Goal: Information Seeking & Learning: Learn about a topic

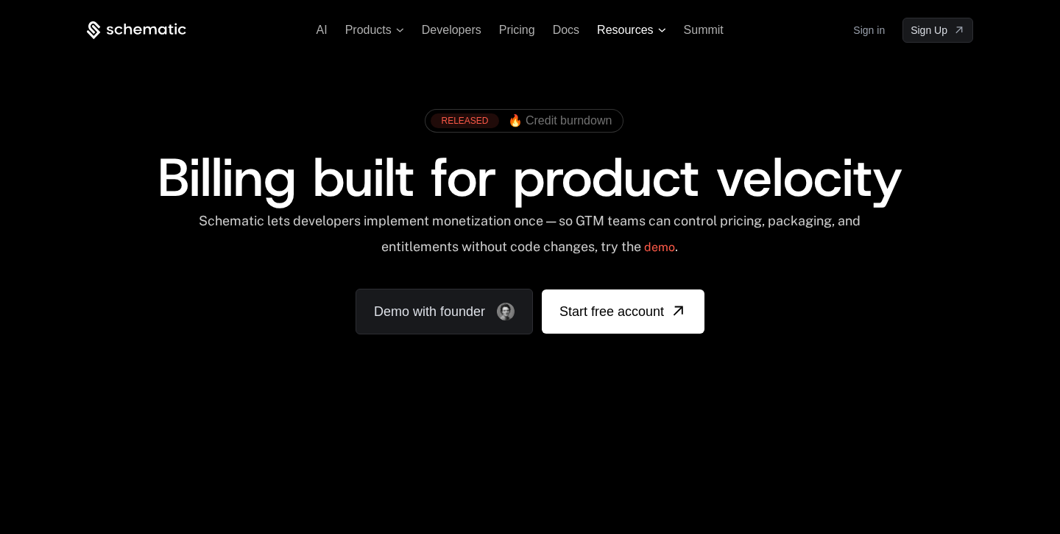
click at [657, 28] on span "Resources" at bounding box center [631, 30] width 68 height 13
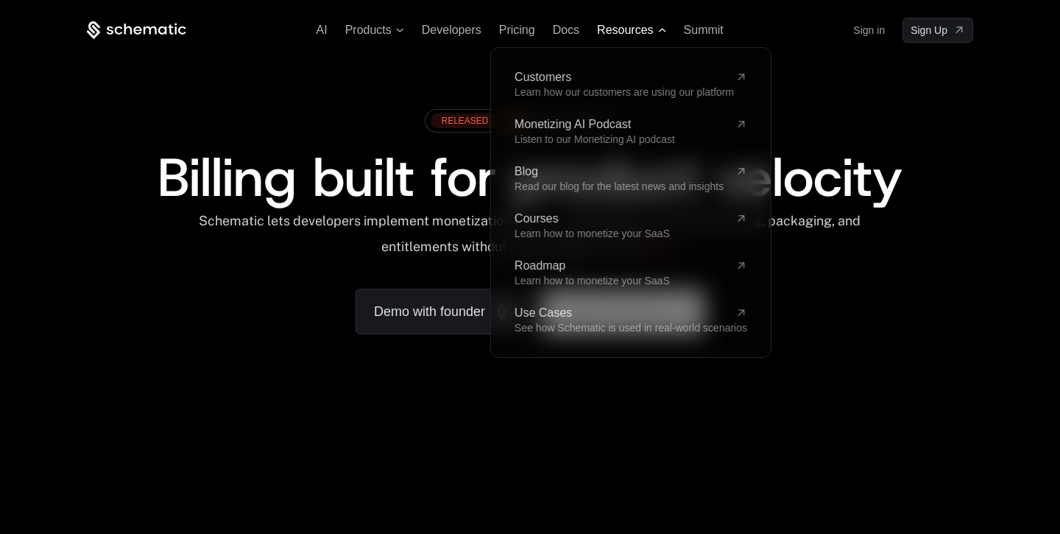
click at [657, 28] on span "Resources" at bounding box center [631, 30] width 68 height 13
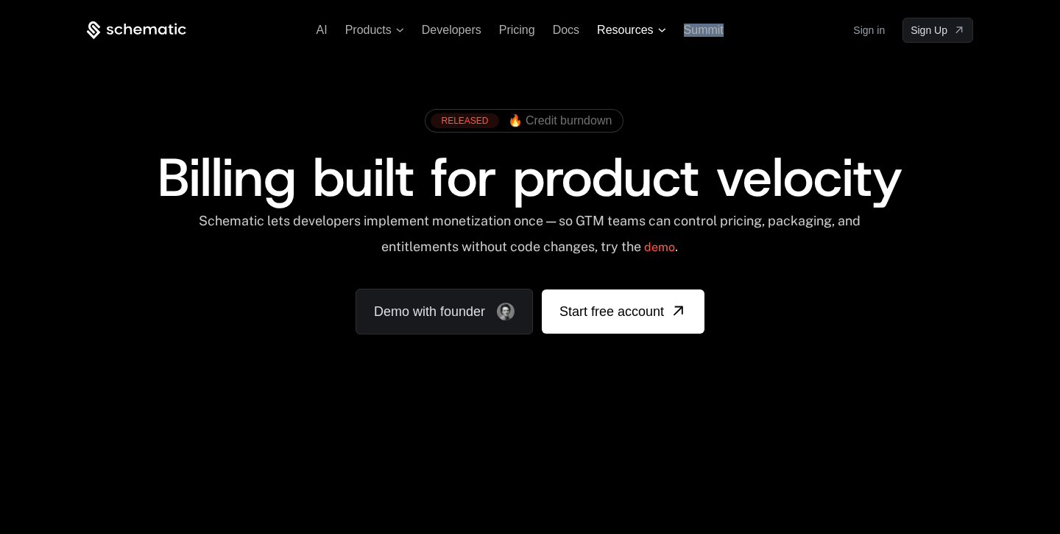
click at [657, 28] on span "Resources" at bounding box center [631, 30] width 68 height 13
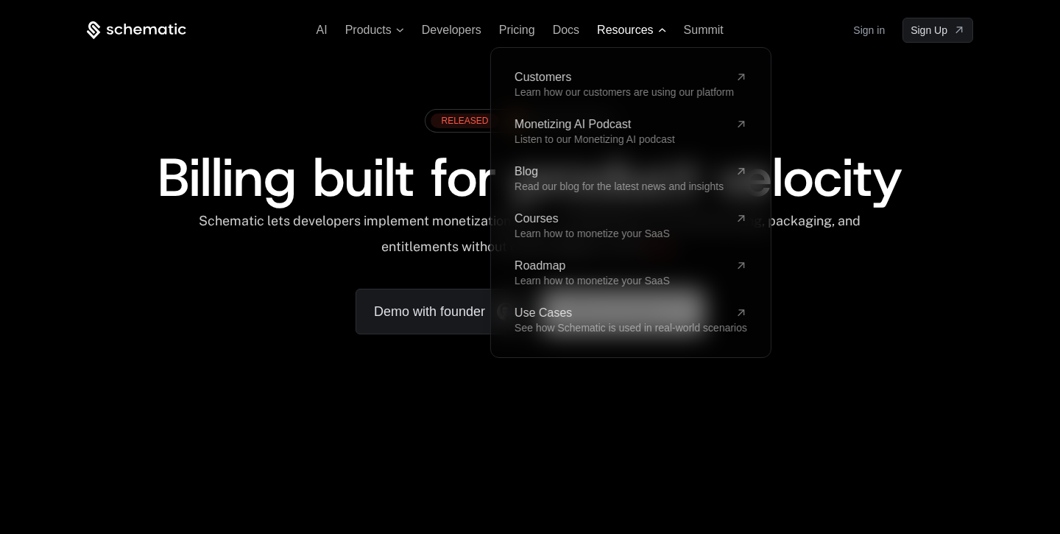
click at [657, 28] on span "Resources" at bounding box center [631, 30] width 68 height 13
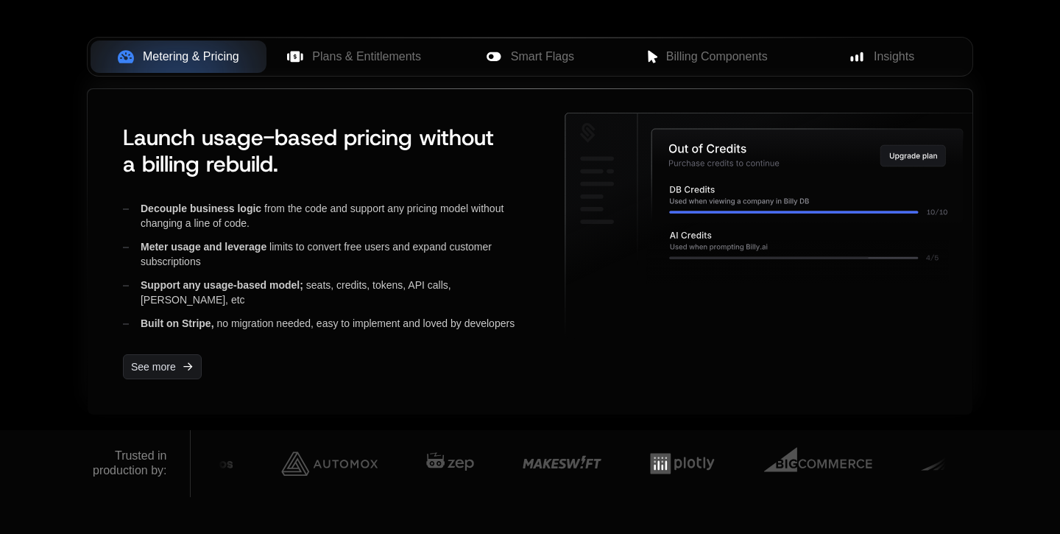
scroll to position [581, 0]
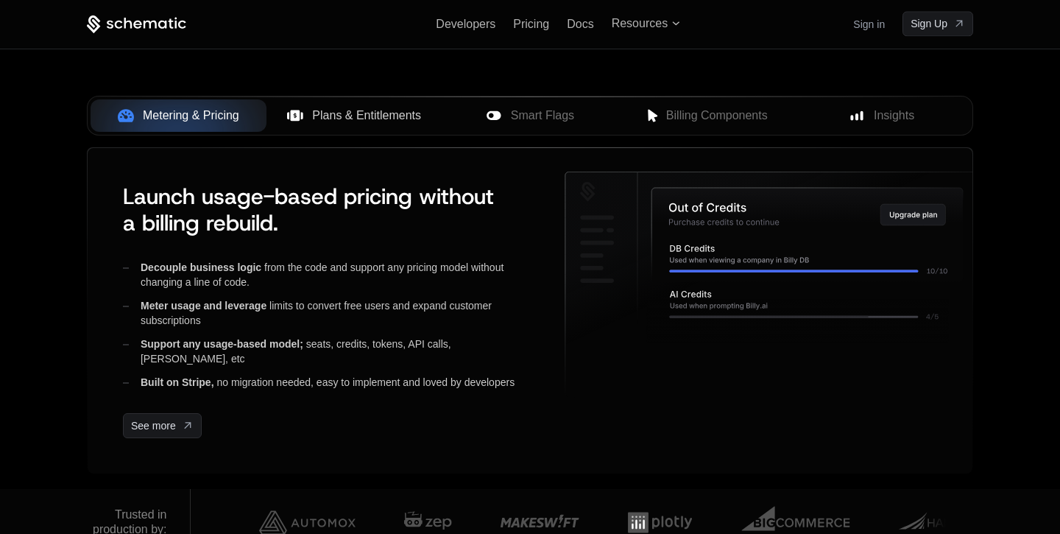
click at [340, 104] on button "Plans & Entitlements" at bounding box center [354, 115] width 176 height 32
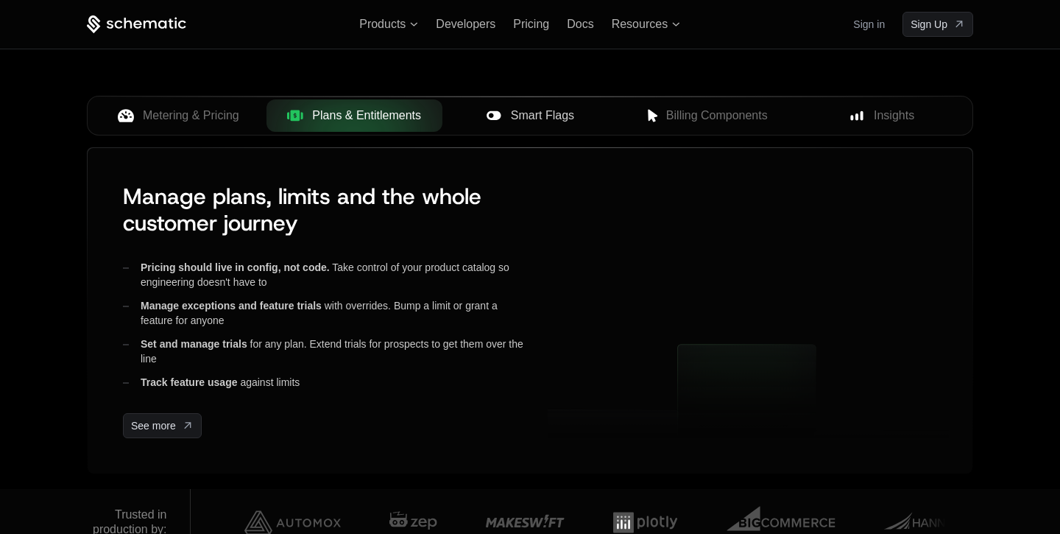
click at [535, 121] on span "Smart Flags" at bounding box center [542, 116] width 63 height 18
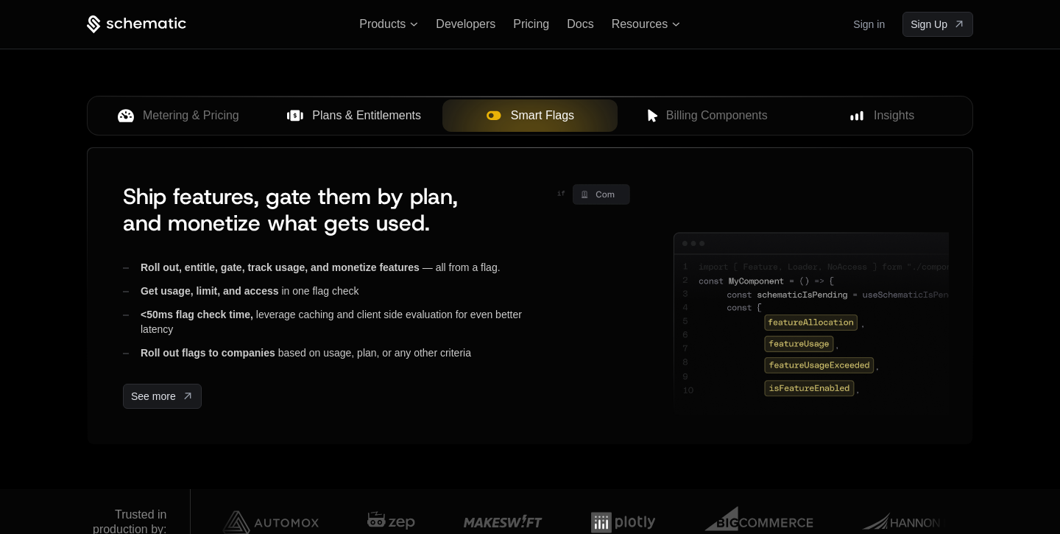
click at [395, 113] on span "Plans & Entitlements" at bounding box center [366, 116] width 109 height 18
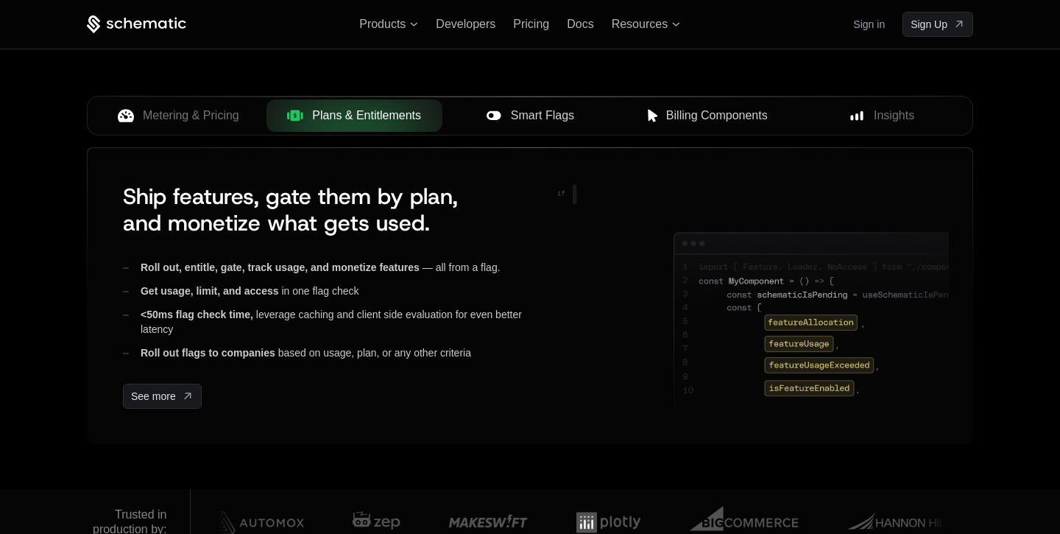
click at [753, 114] on span "Billing Components" at bounding box center [717, 116] width 102 height 18
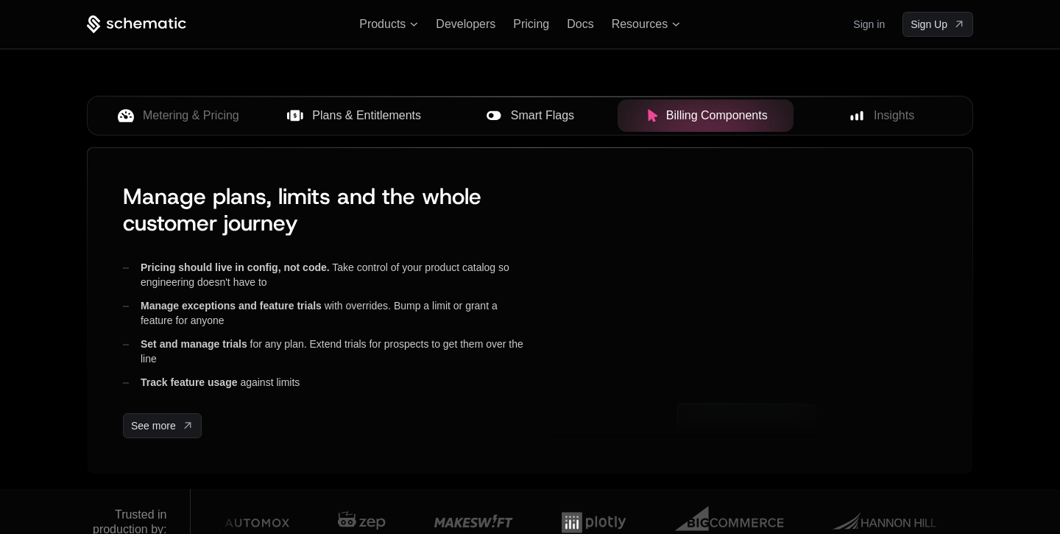
click at [898, 132] on div "Metering & Pricing Plans & Entitlements Smart Flags Billing Components Insights" at bounding box center [530, 116] width 886 height 40
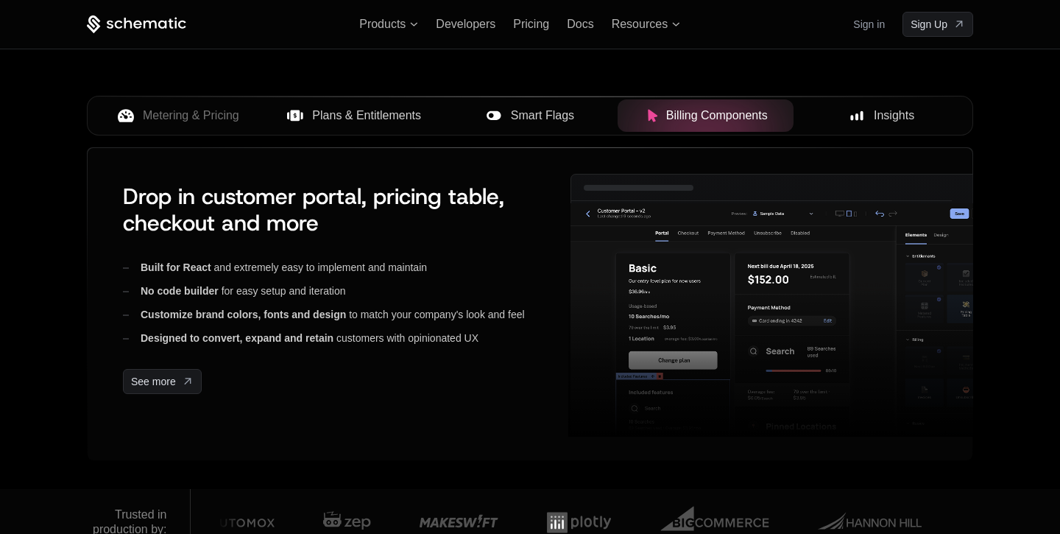
click at [895, 113] on span "Insights" at bounding box center [894, 116] width 40 height 18
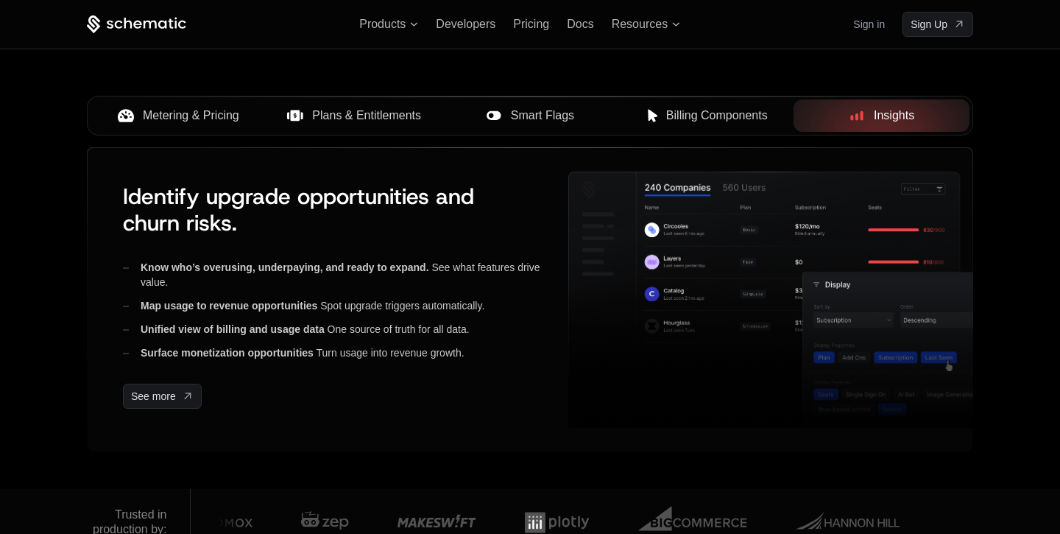
click at [201, 118] on span "Metering & Pricing" at bounding box center [191, 116] width 96 height 18
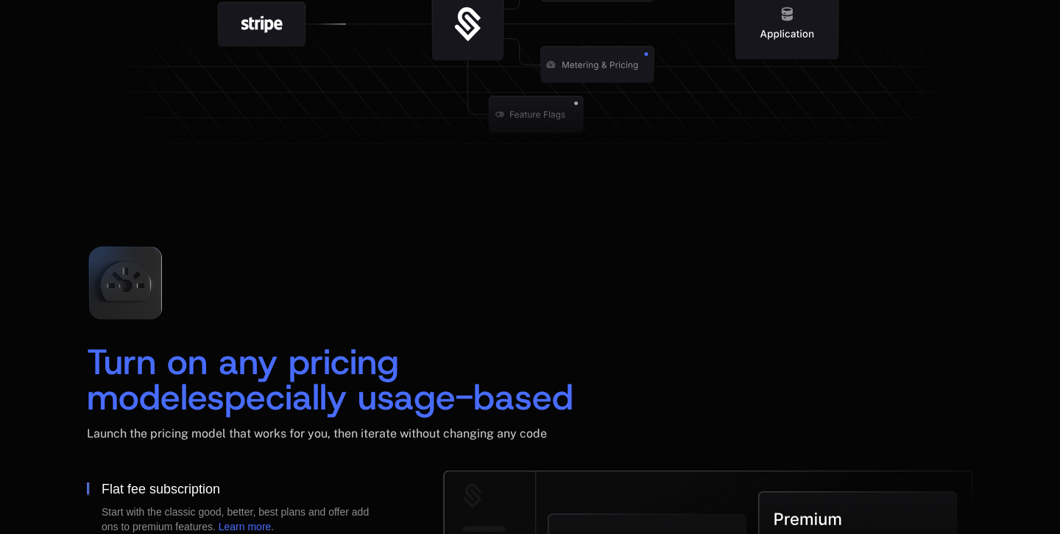
scroll to position [1989, 0]
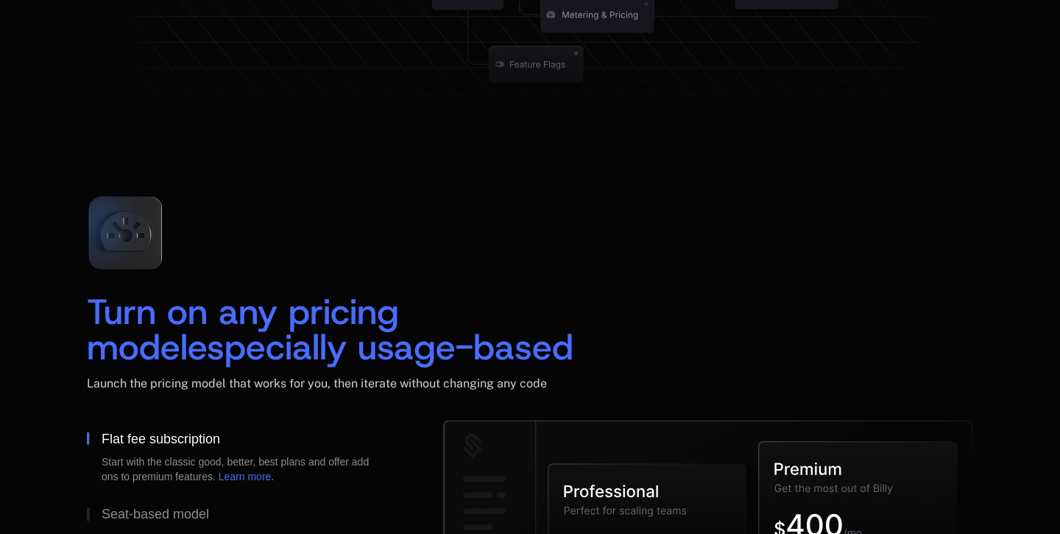
click at [120, 233] on icon at bounding box center [126, 233] width 98 height 98
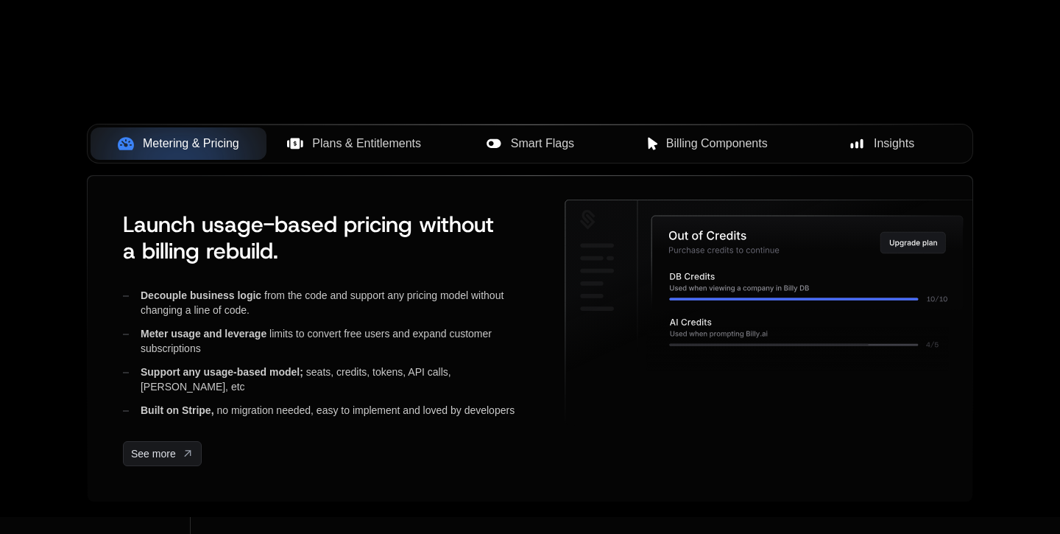
scroll to position [0, 0]
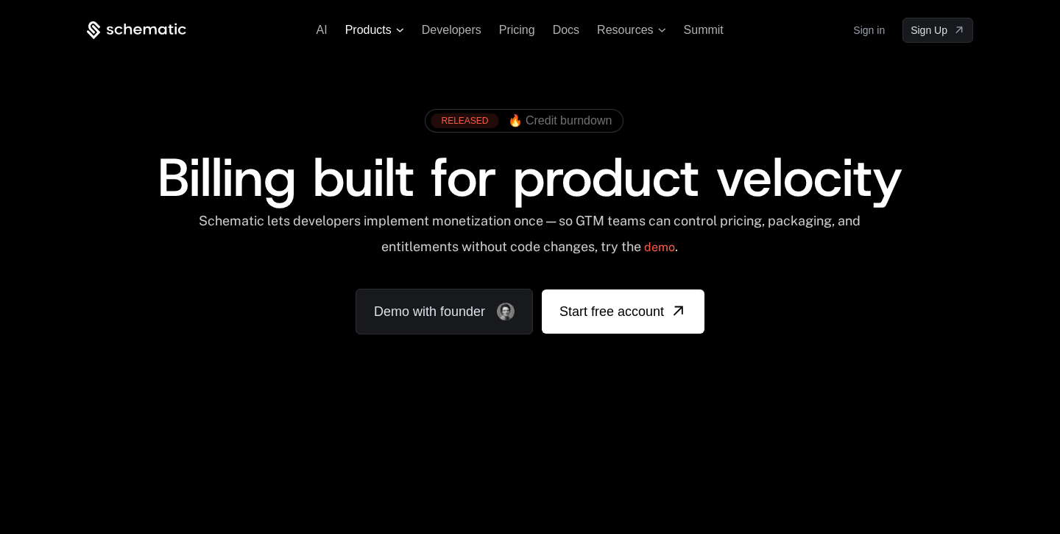
click at [373, 28] on span "Products" at bounding box center [368, 30] width 46 height 13
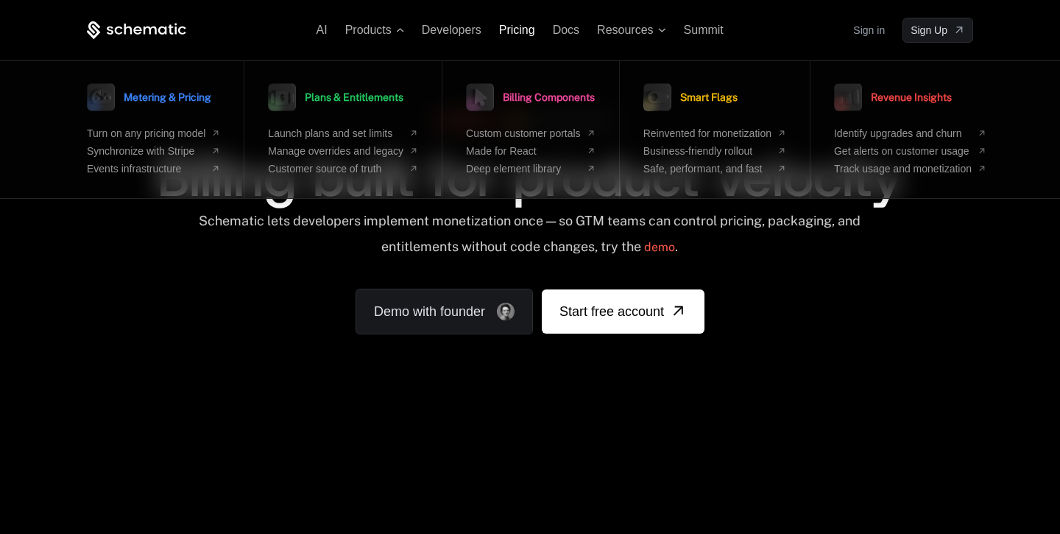
click at [517, 28] on span "Pricing" at bounding box center [517, 30] width 36 height 13
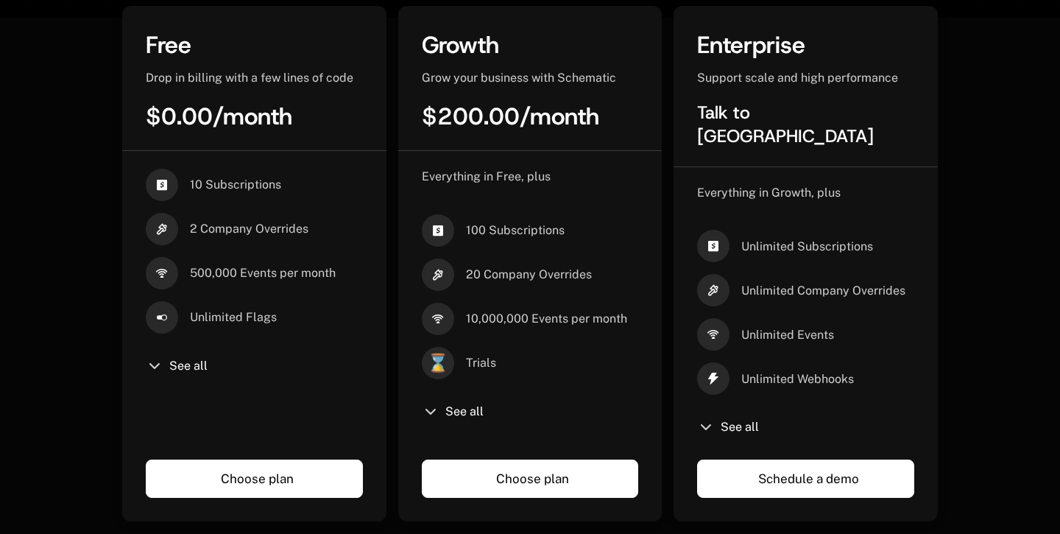
scroll to position [439, 0]
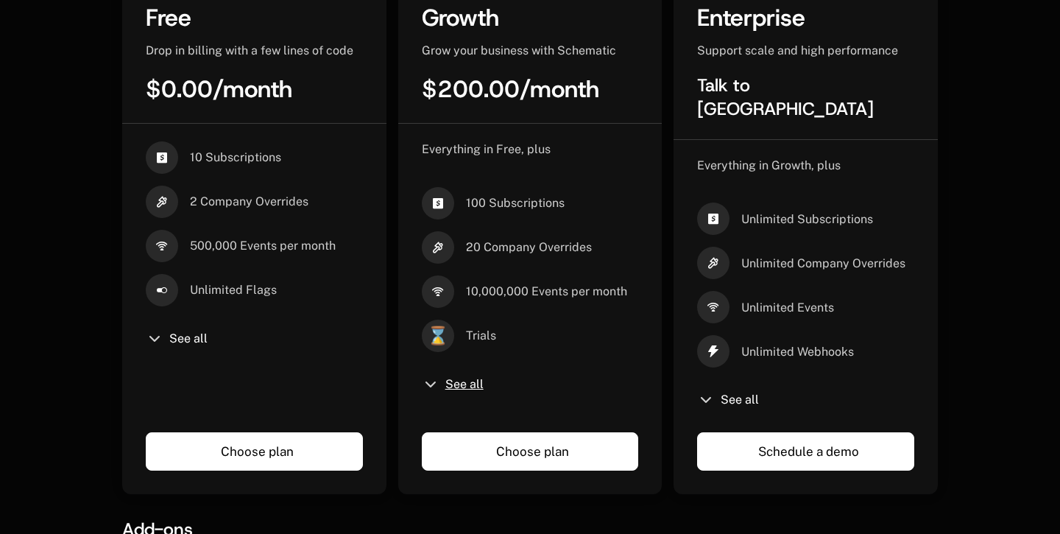
click at [466, 390] on span "See all" at bounding box center [464, 384] width 38 height 12
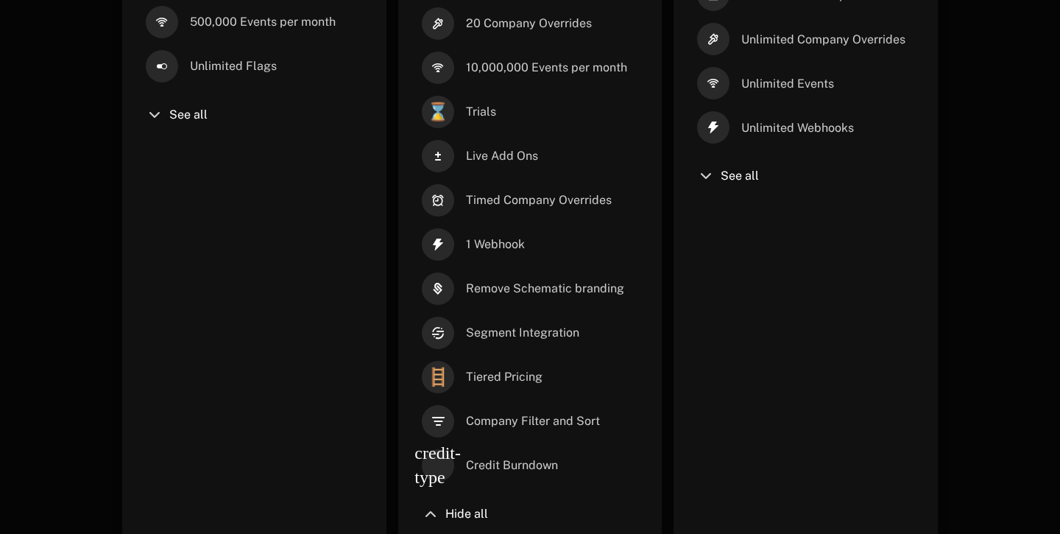
scroll to position [668, 0]
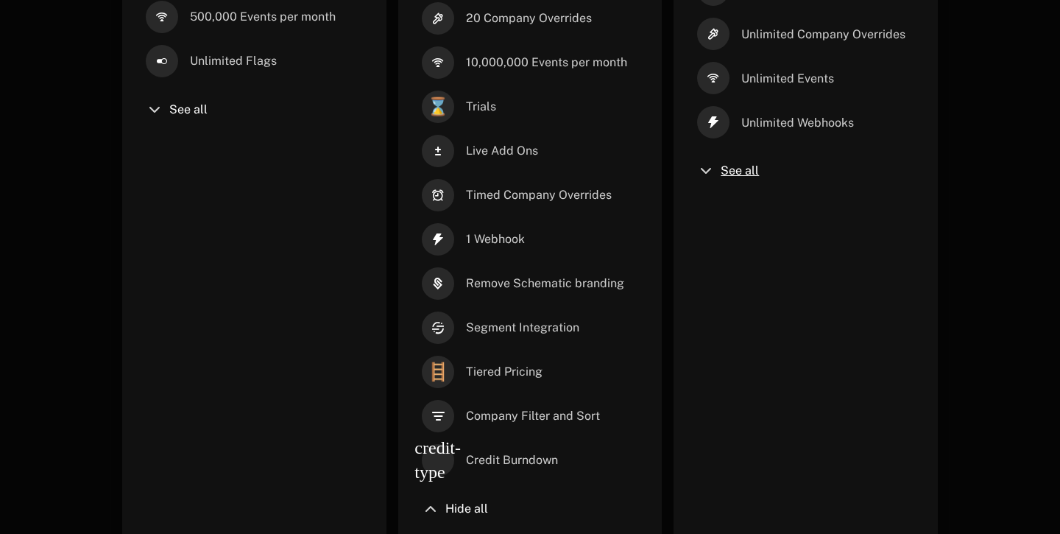
click at [735, 165] on span "See all" at bounding box center [740, 171] width 38 height 12
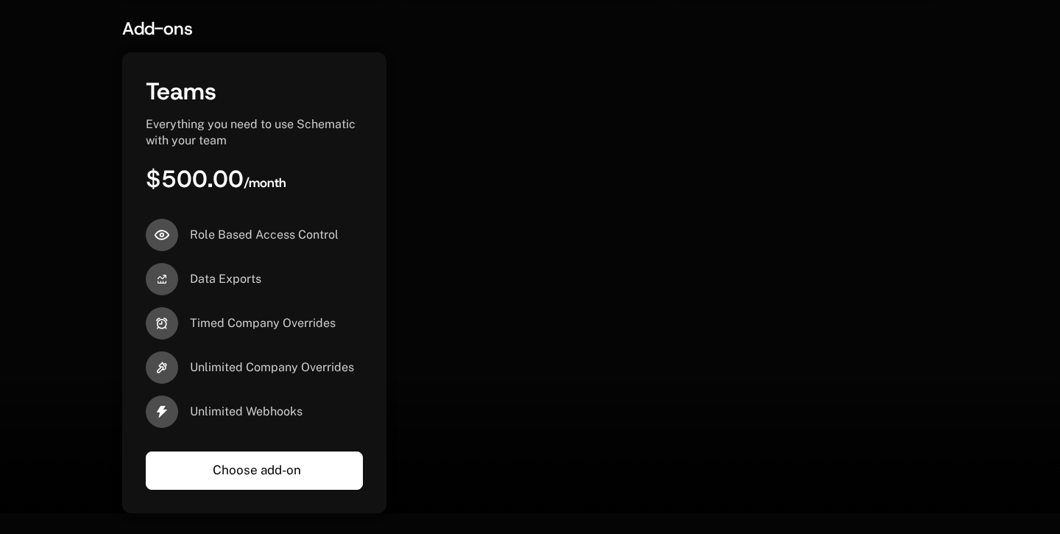
scroll to position [1288, 0]
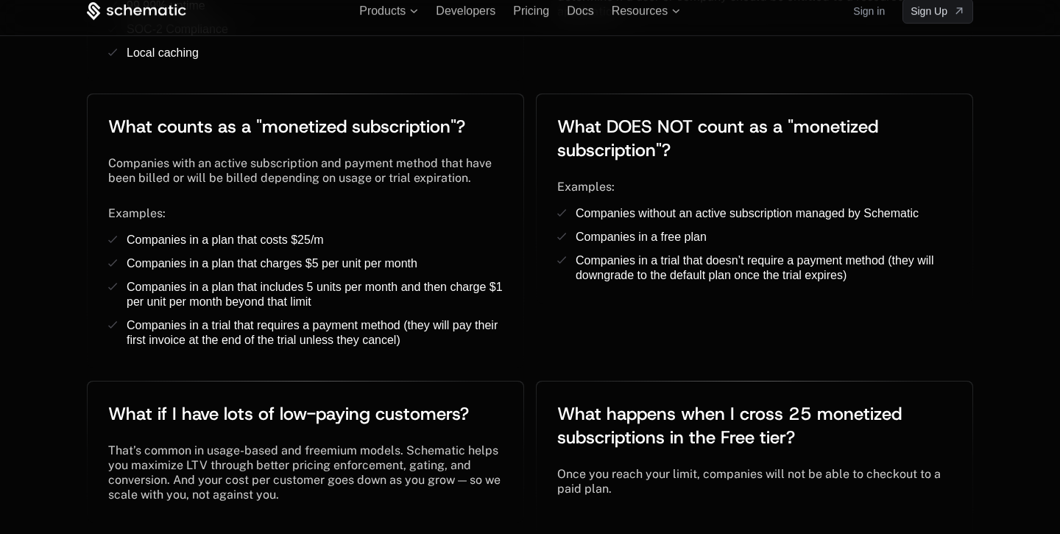
scroll to position [3127, 0]
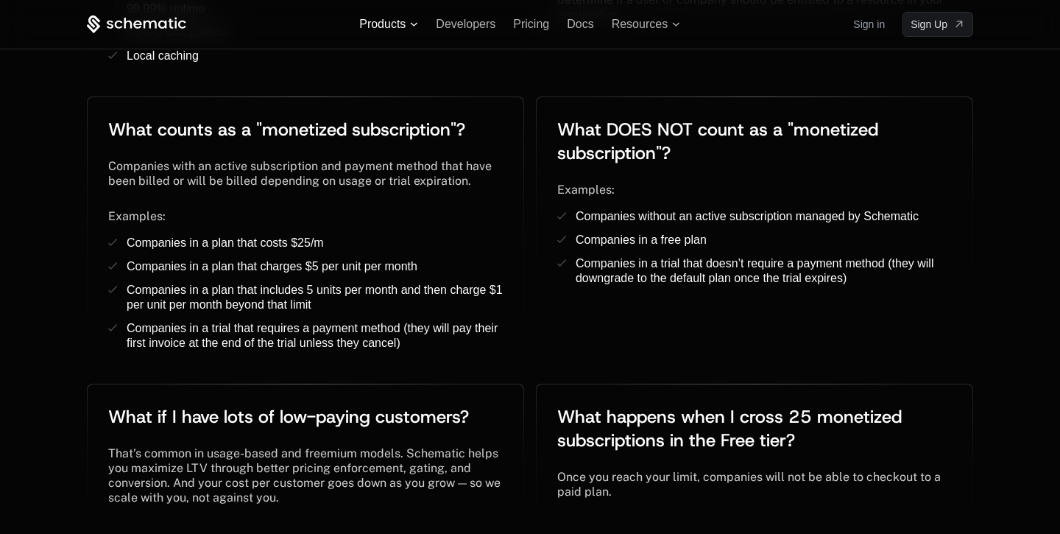
click at [391, 21] on span "Products" at bounding box center [382, 24] width 46 height 13
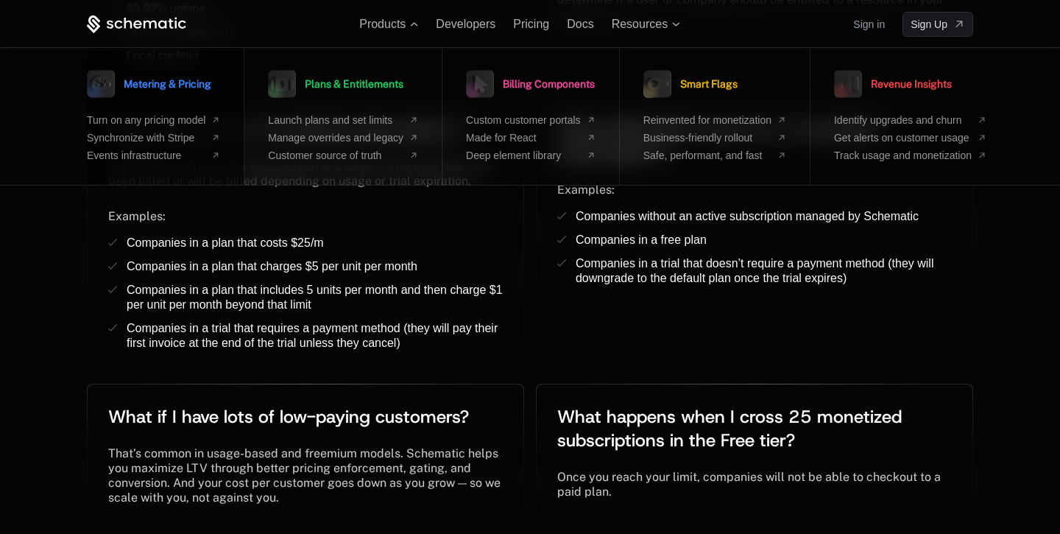
click at [174, 101] on link "Metering & Pricing" at bounding box center [149, 84] width 124 height 37
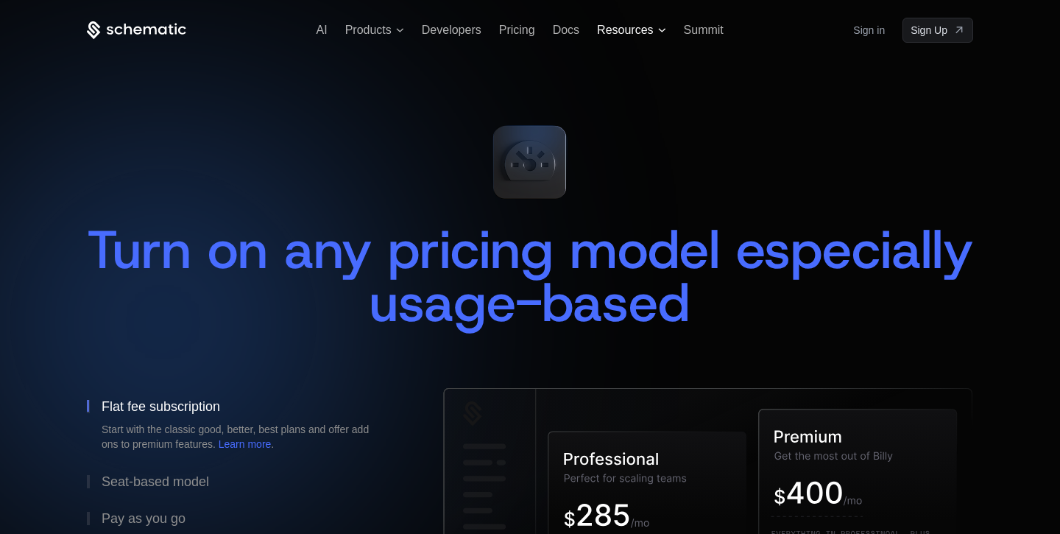
click at [643, 32] on span "Resources" at bounding box center [625, 30] width 56 height 13
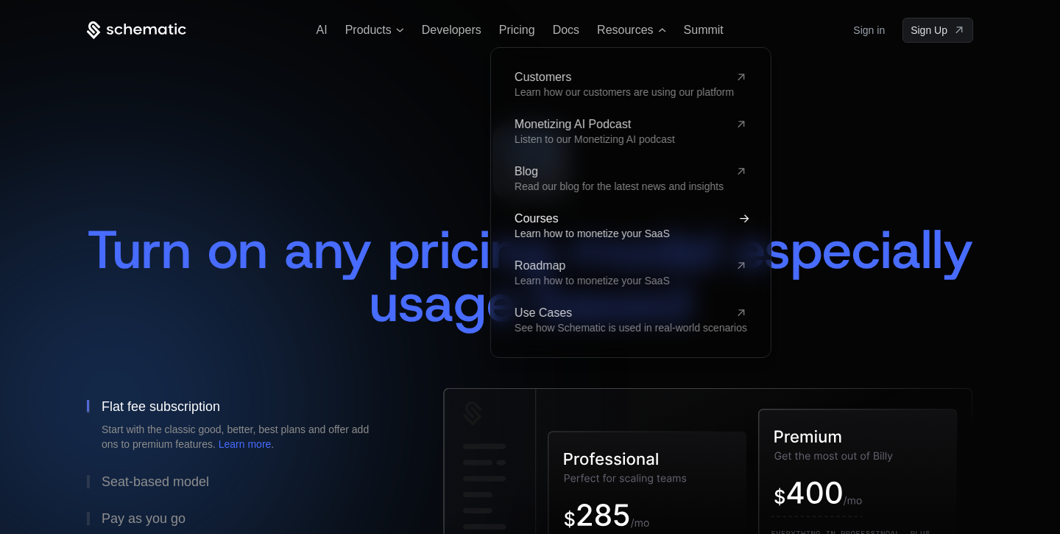
click at [555, 222] on span "Courses" at bounding box center [622, 219] width 215 height 12
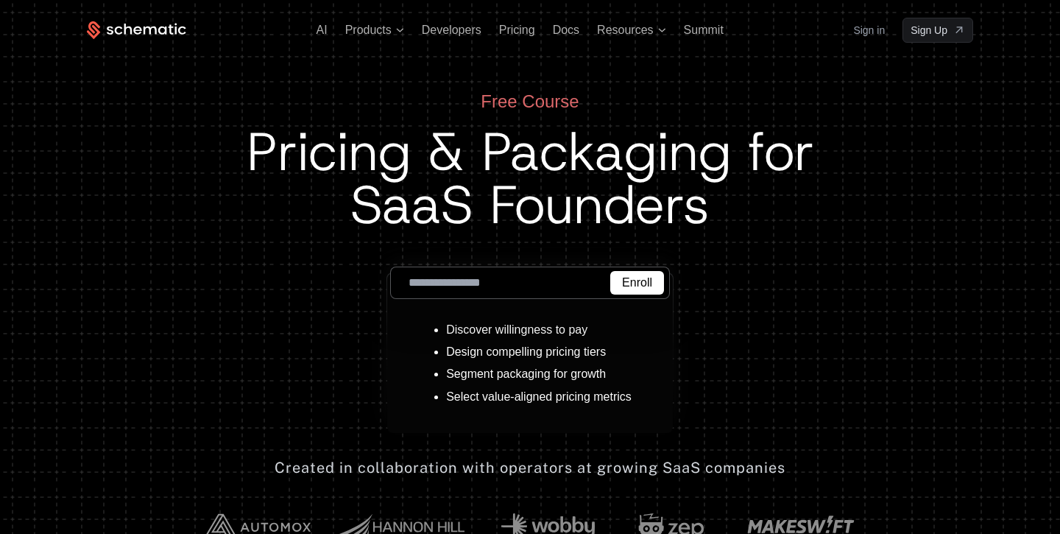
click at [506, 336] on li "Discover willingness to pay" at bounding box center [539, 329] width 186 height 13
click at [250, 276] on div "Free Course Pricing & Packaging for SaaS Founders Enroll Discover willingness t…" at bounding box center [530, 262] width 886 height 344
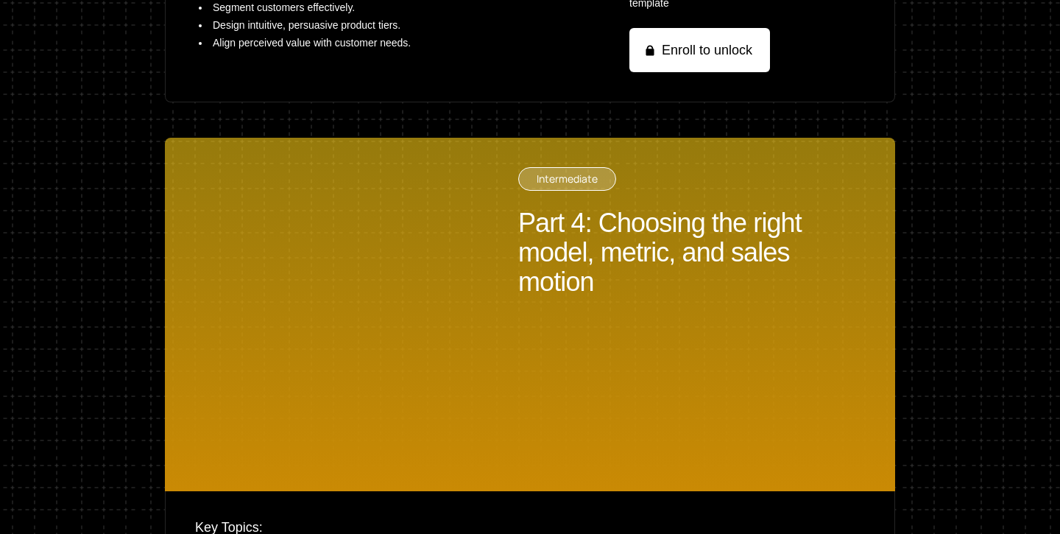
scroll to position [2139, 0]
